Goal: Information Seeking & Learning: Learn about a topic

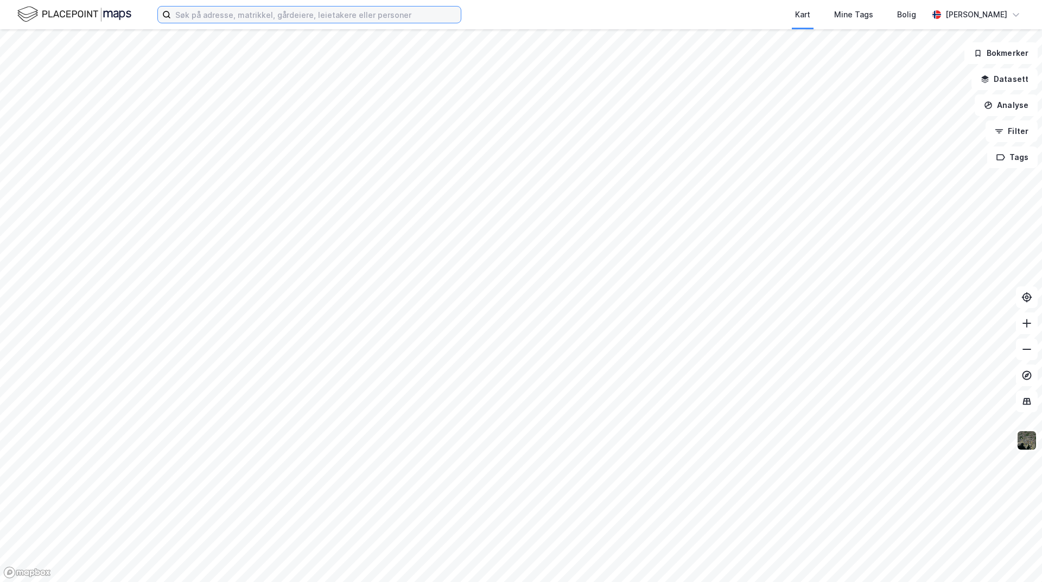
click at [220, 10] on input at bounding box center [316, 15] width 290 height 16
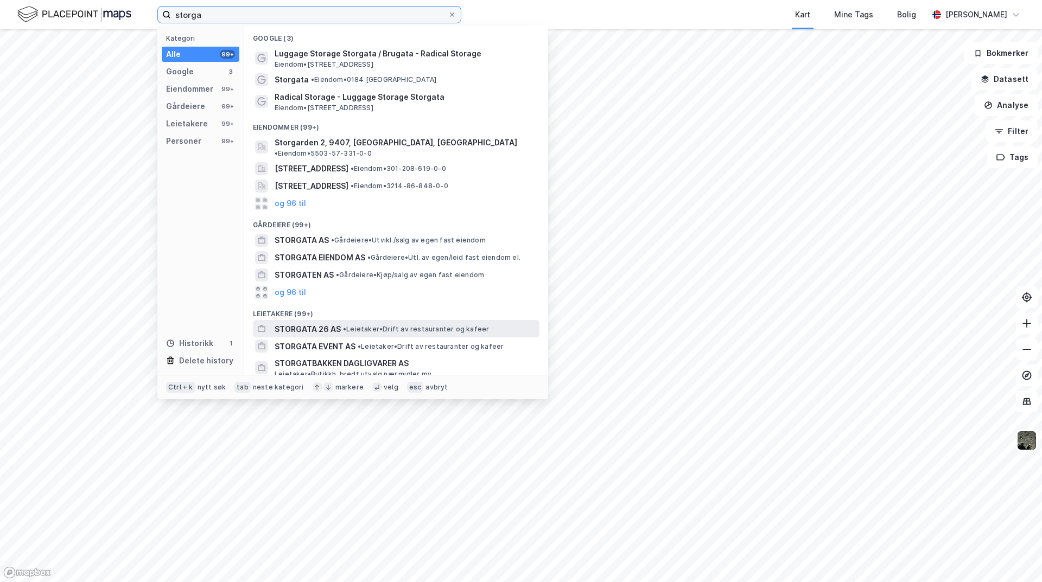
type input "storga"
click at [346, 325] on span "•" at bounding box center [344, 329] width 3 height 8
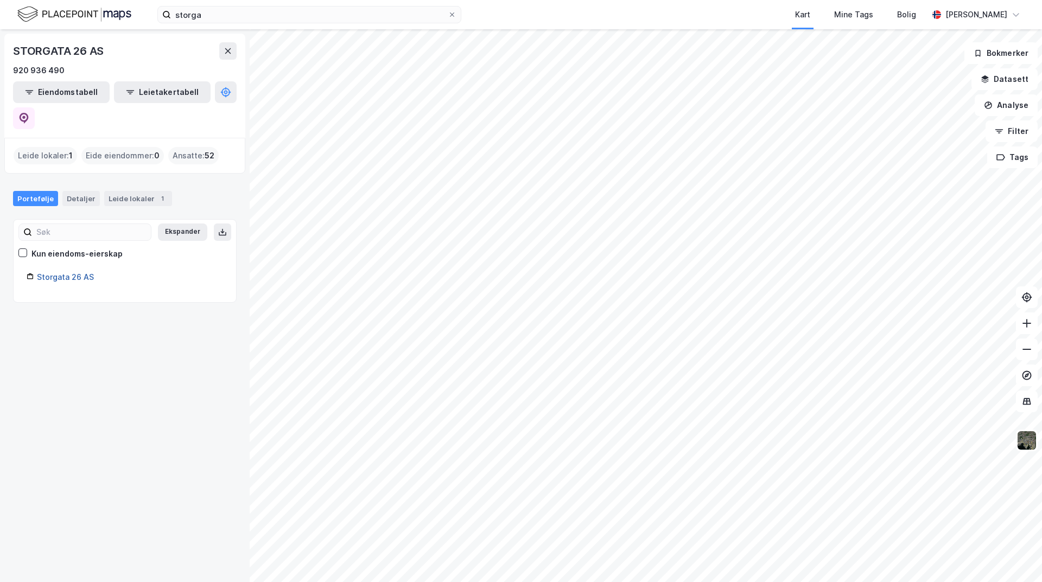
click at [79, 272] on link "Storgata 26 AS" at bounding box center [65, 276] width 57 height 9
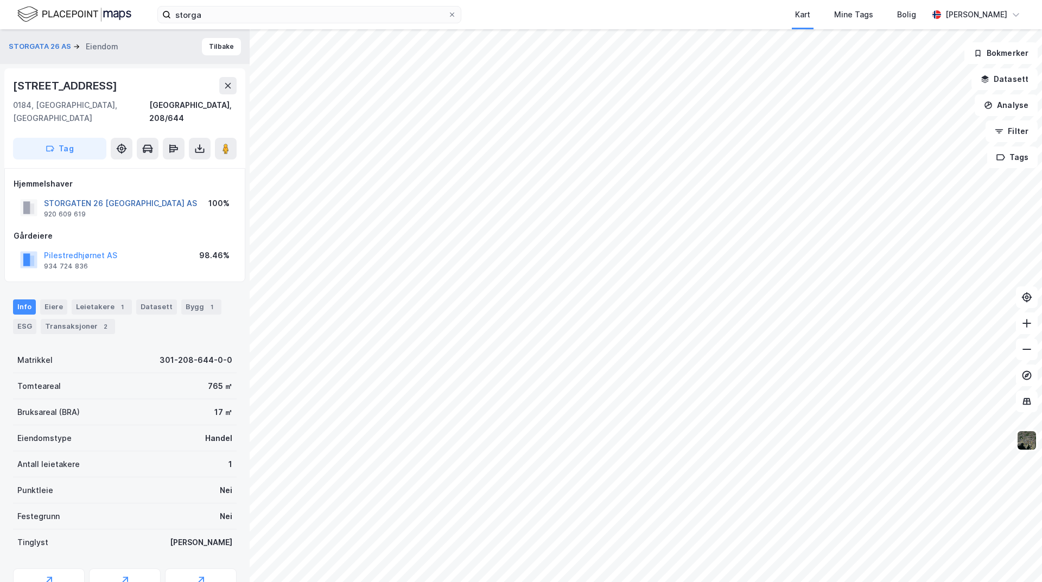
click at [0, 0] on button "STORGATEN 26 [GEOGRAPHIC_DATA] AS" at bounding box center [0, 0] width 0 height 0
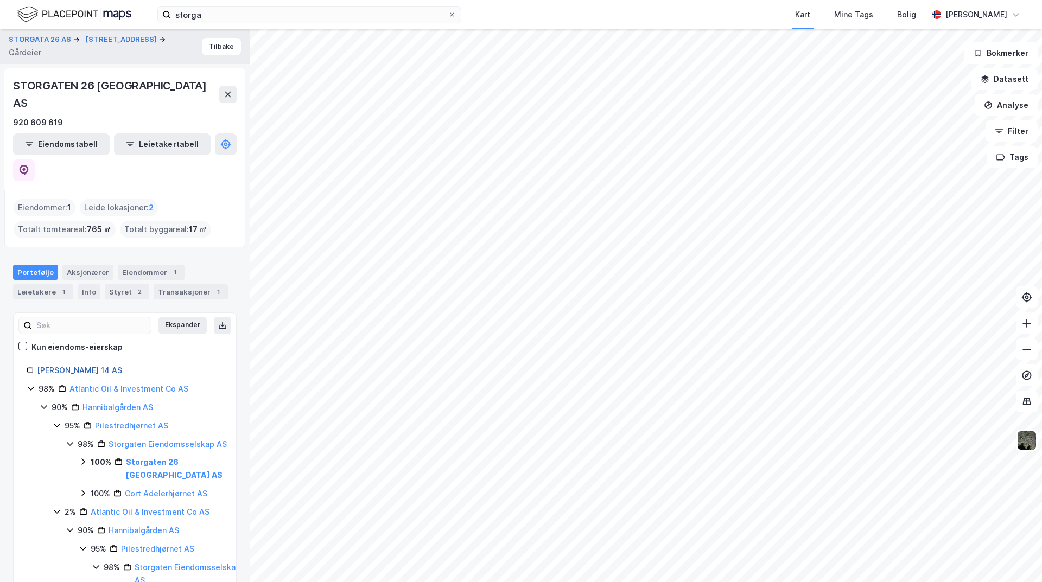
click at [77, 366] on link "[PERSON_NAME] 14 AS" at bounding box center [79, 370] width 85 height 9
